Goal: Transaction & Acquisition: Purchase product/service

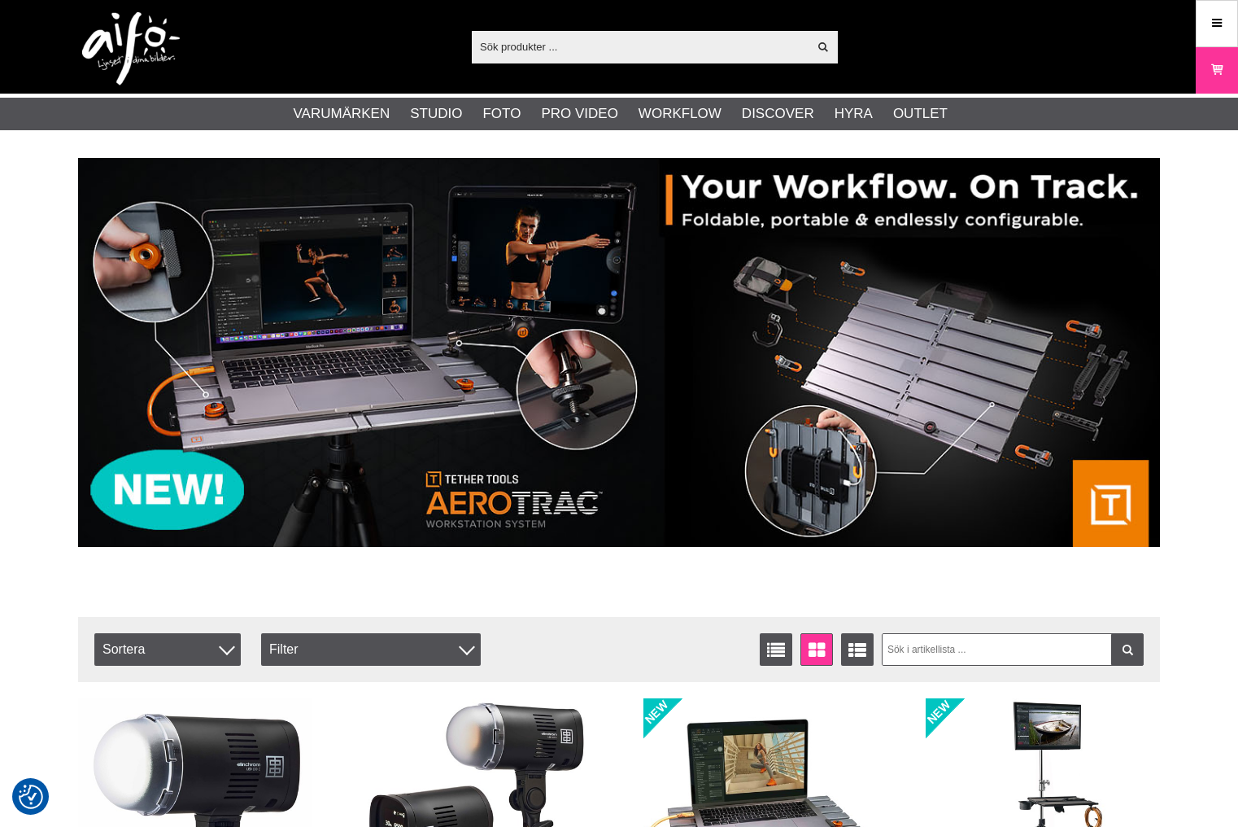
click at [623, 46] on input "text" at bounding box center [640, 46] width 336 height 24
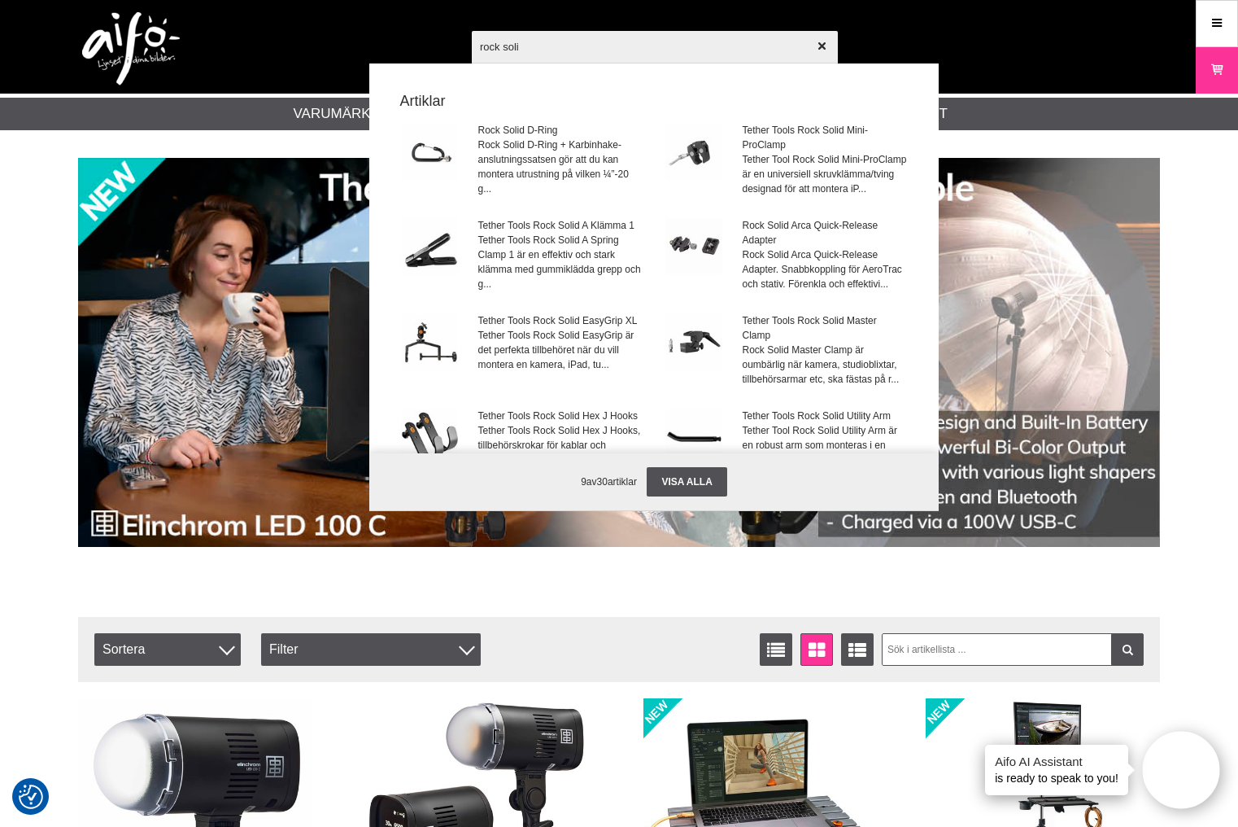
type input "rock solid"
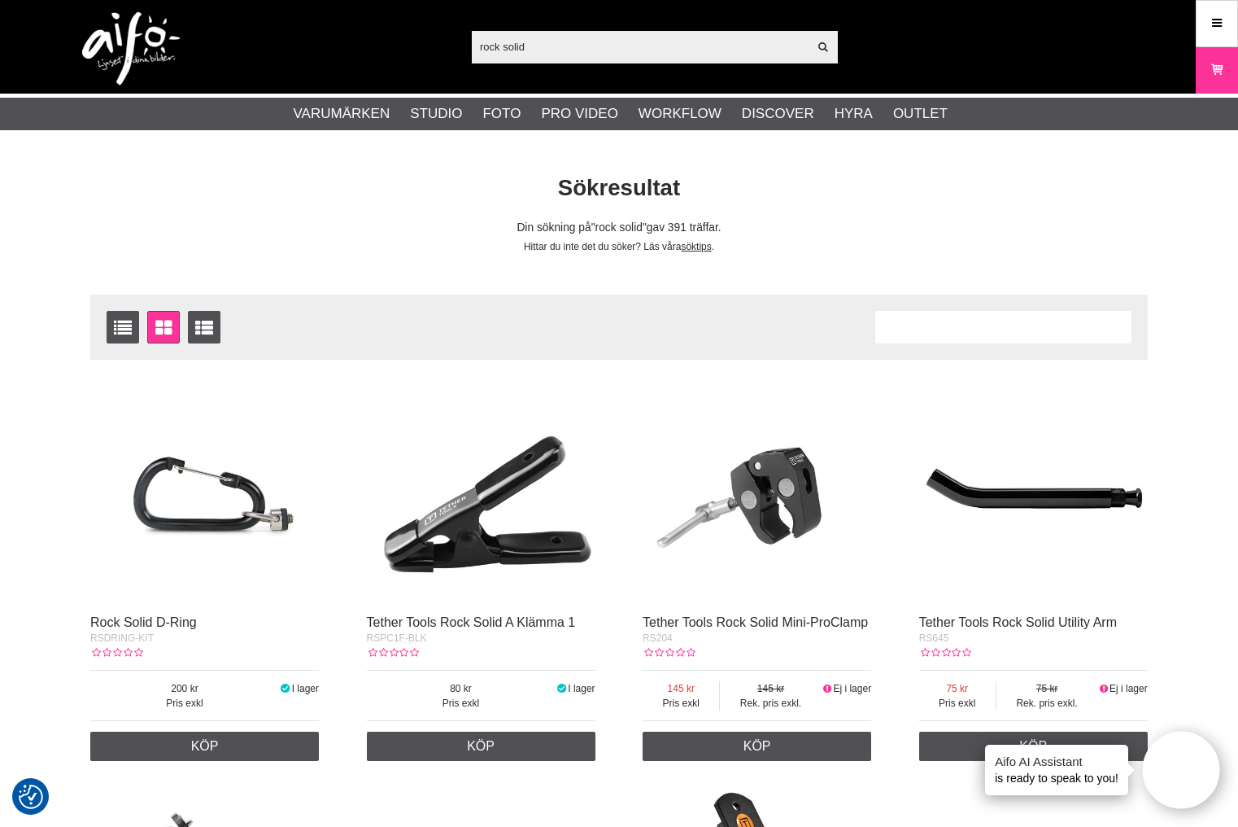
click at [719, 49] on input "rock solid" at bounding box center [640, 46] width 336 height 24
paste input "D-Lite RX 4 To Go Set."
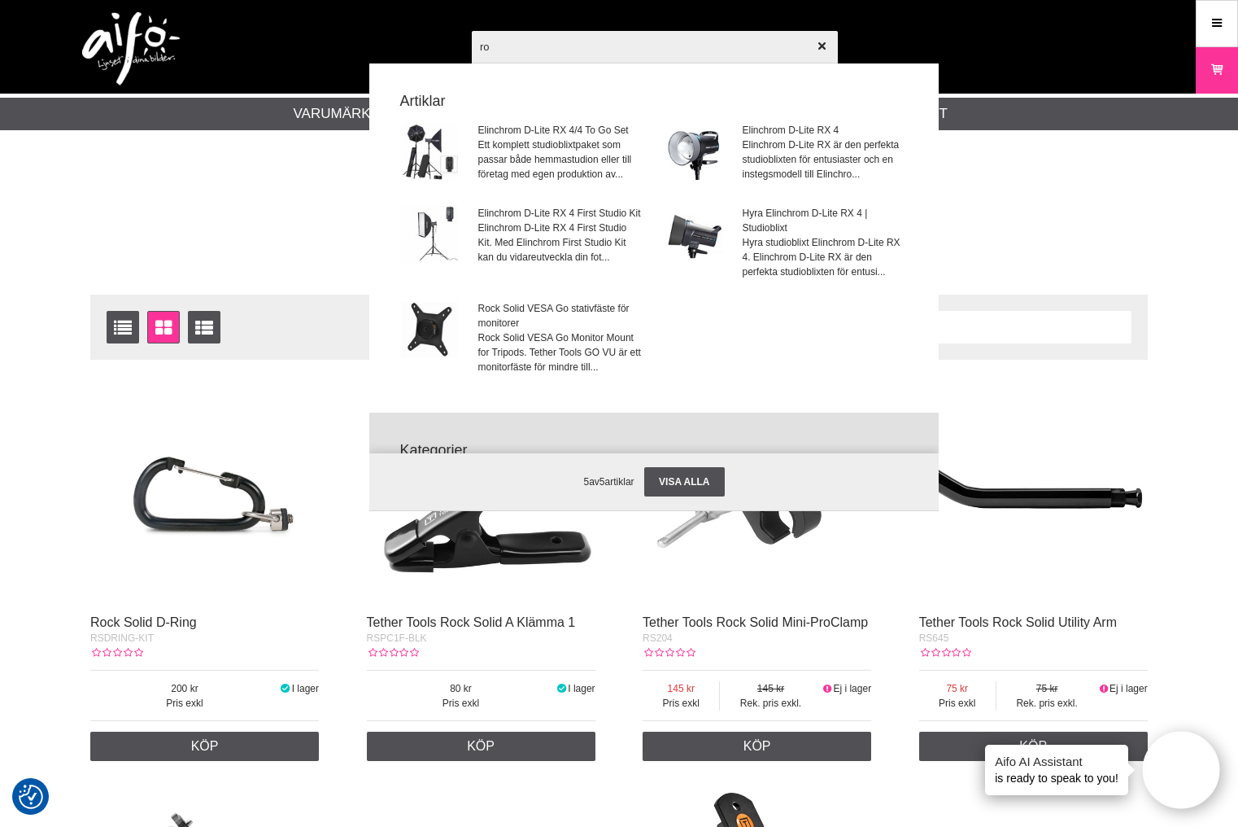
type input "r"
paste input "D-Lite RX 4 To Go Set."
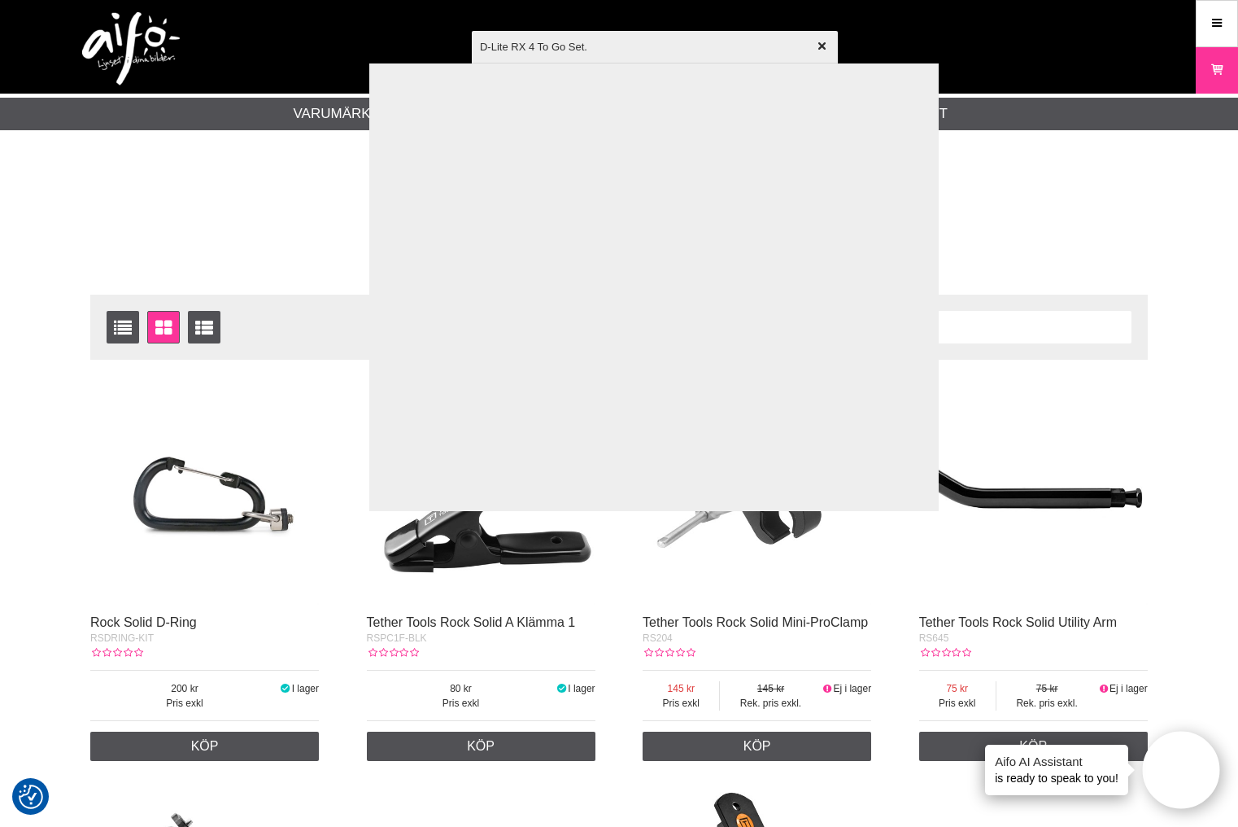
type input "D-Lite RX 4 To Go Set"
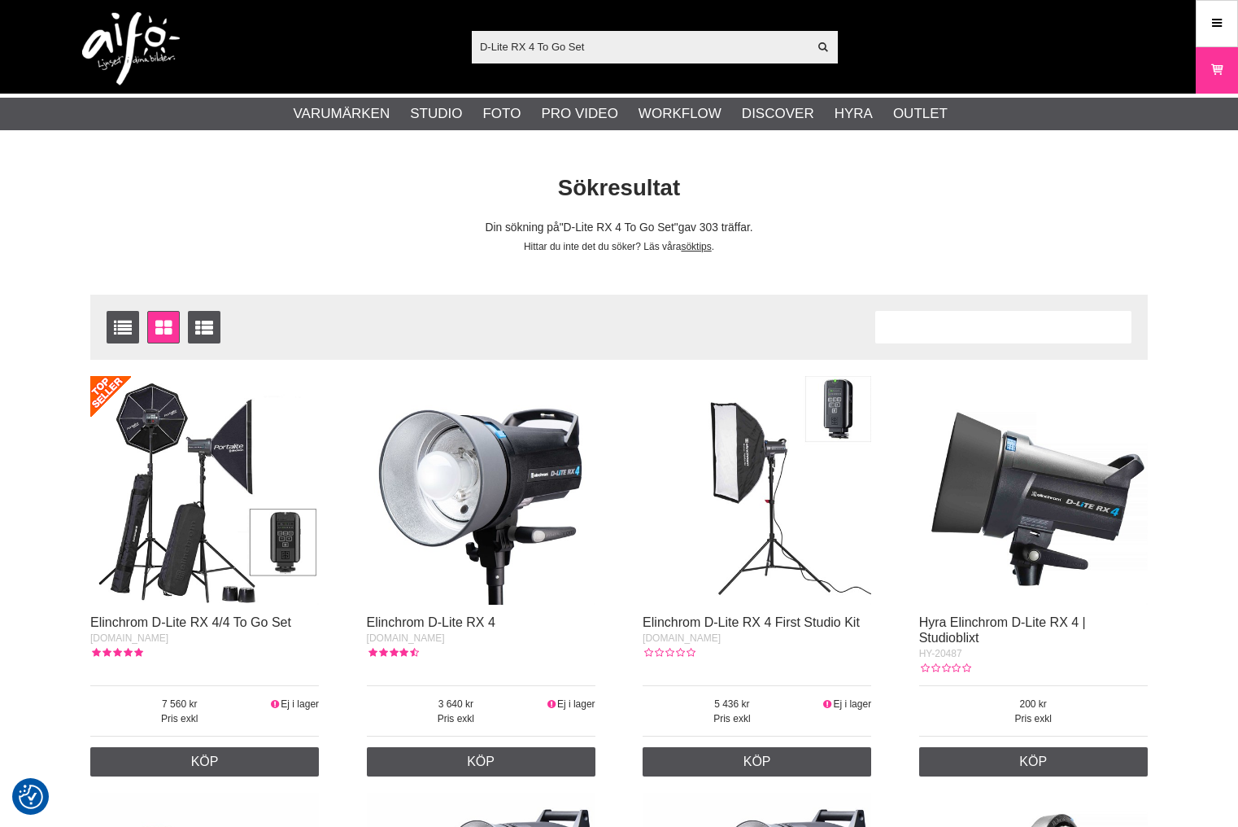
click at [192, 482] on img at bounding box center [204, 490] width 229 height 229
click at [214, 552] on img at bounding box center [204, 490] width 229 height 229
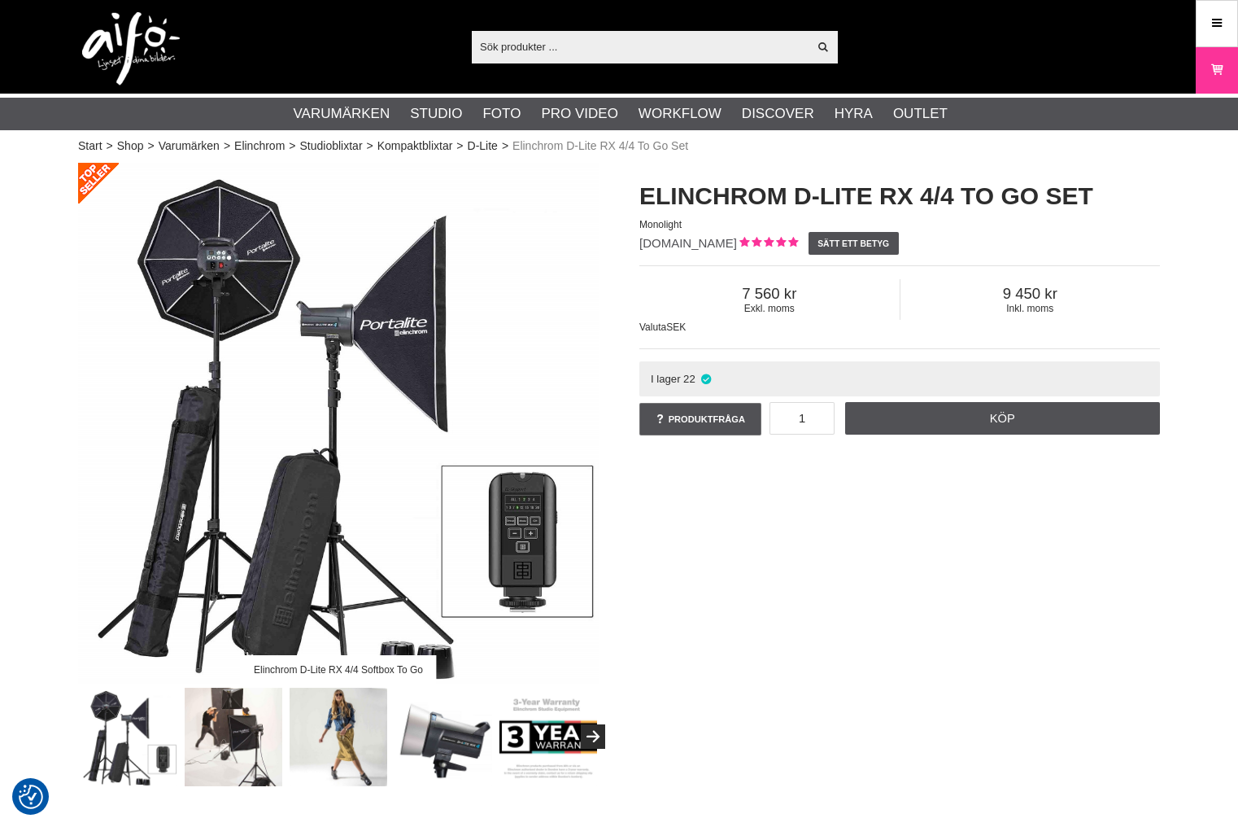
checkbox input "true"
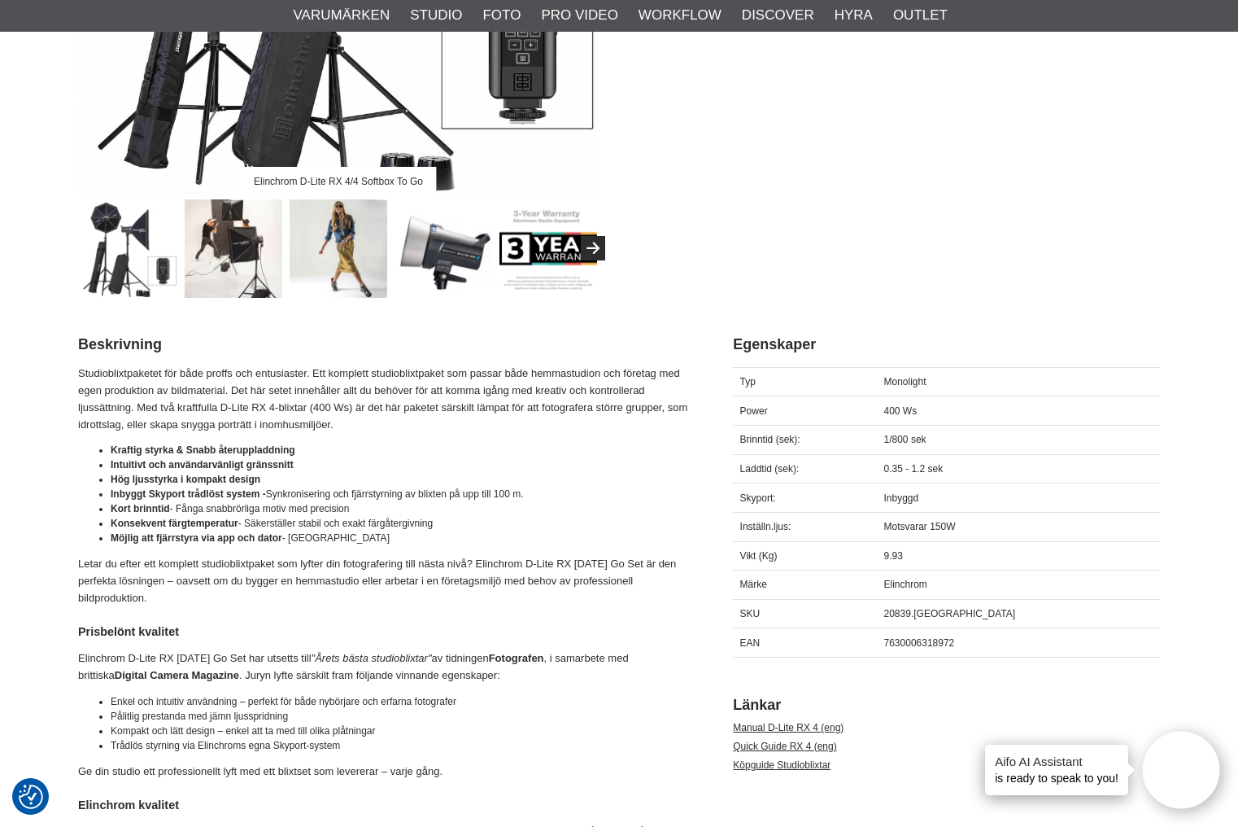
scroll to position [407, 0]
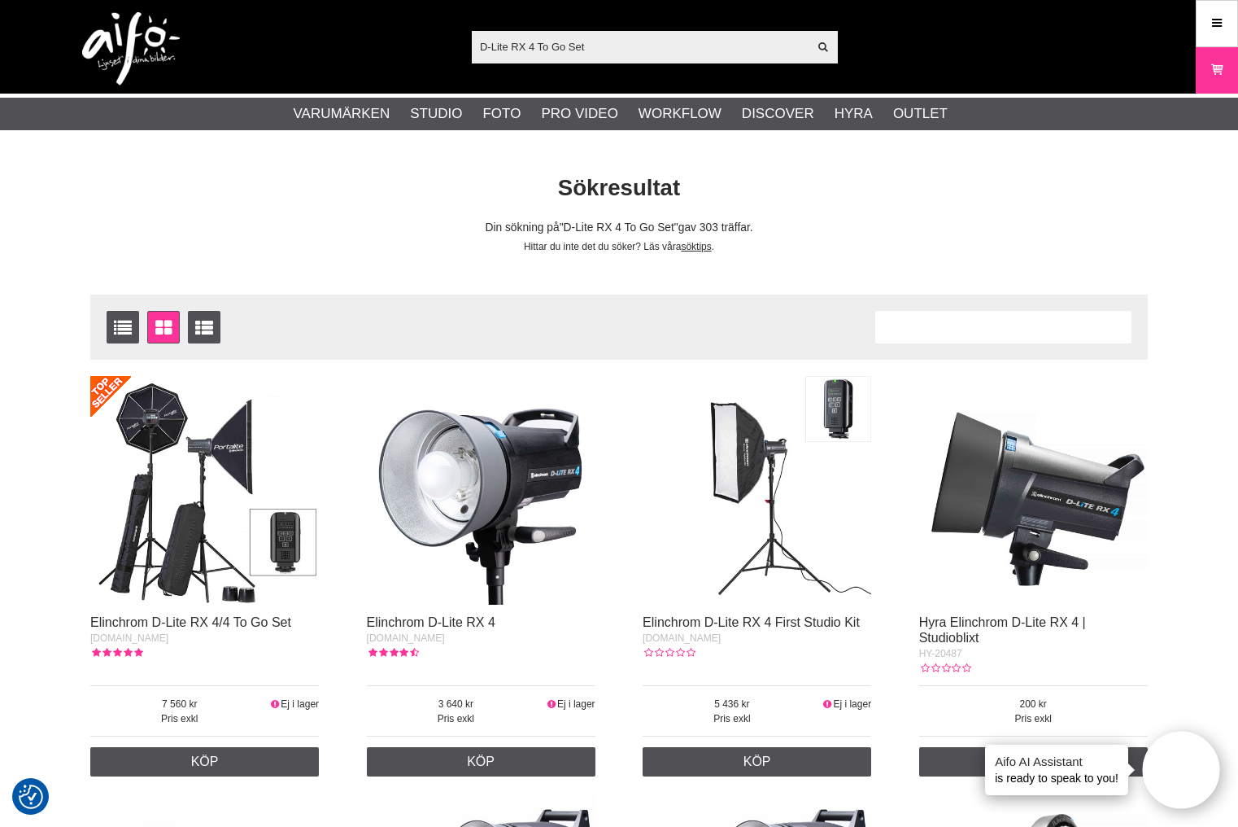
click at [523, 450] on img at bounding box center [481, 490] width 229 height 229
